Goal: Navigation & Orientation: Find specific page/section

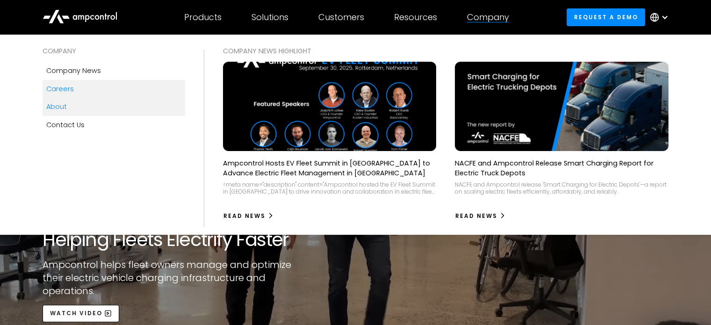
click at [61, 91] on div "Careers" at bounding box center [60, 89] width 28 height 10
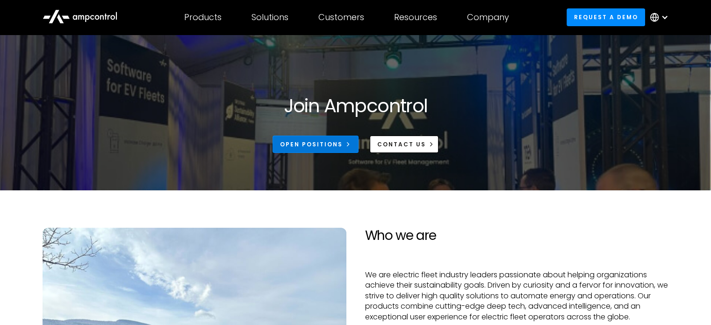
click at [323, 144] on div "Open Positions" at bounding box center [311, 144] width 63 height 8
